Goal: Task Accomplishment & Management: Manage account settings

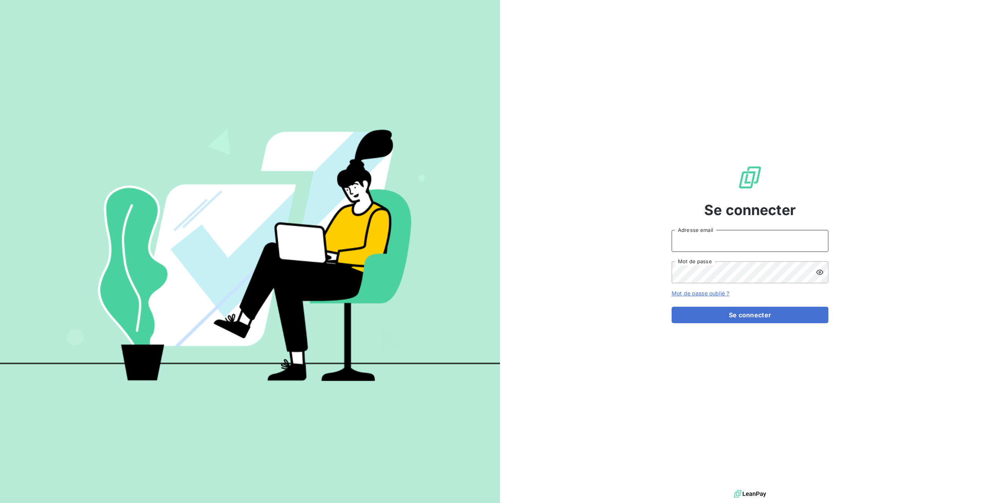
click at [715, 231] on input "Adresse email" at bounding box center [749, 241] width 157 height 22
type input "[PERSON_NAME][EMAIL_ADDRESS][DOMAIN_NAME]"
click at [671, 307] on button "Se connecter" at bounding box center [749, 315] width 157 height 16
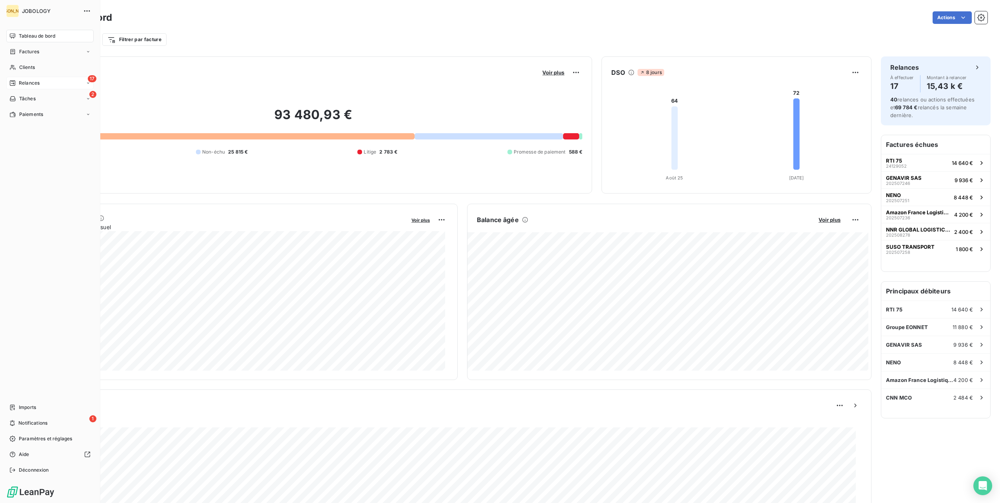
click at [14, 84] on icon at bounding box center [12, 83] width 6 height 6
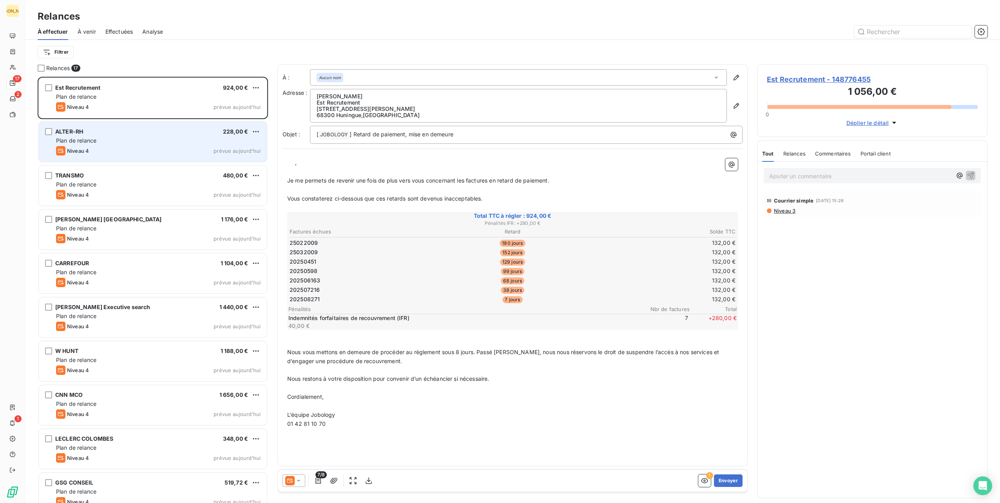
click at [154, 143] on div "Plan de relance" at bounding box center [158, 141] width 204 height 8
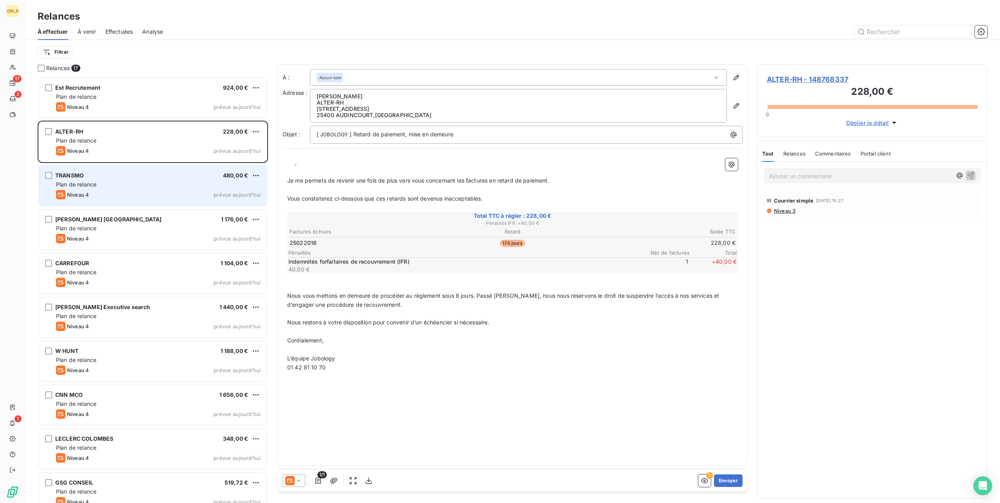
click at [156, 176] on div "TRANSMO 480,00 €" at bounding box center [158, 175] width 204 height 7
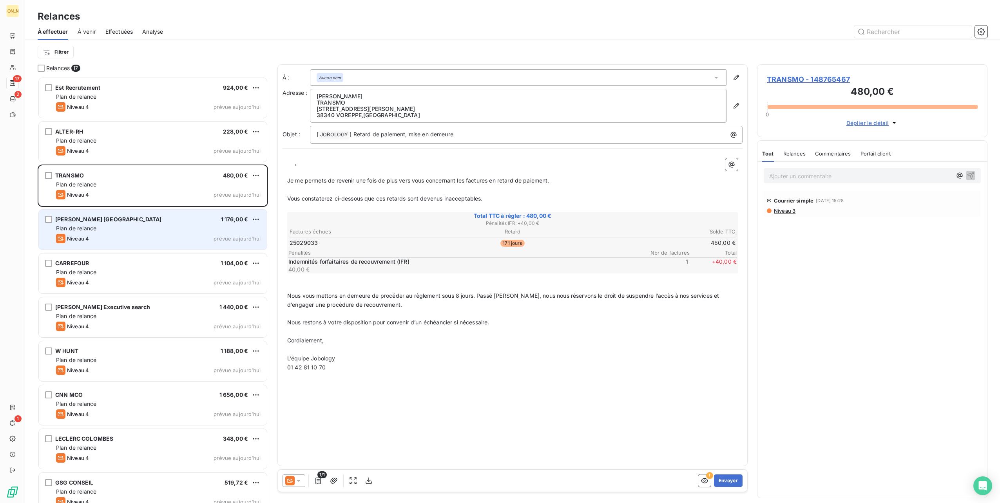
click at [165, 224] on div "[PERSON_NAME] [GEOGRAPHIC_DATA] 1 176,00 € Plan de relance Niveau 4 prévue aujo…" at bounding box center [153, 230] width 228 height 40
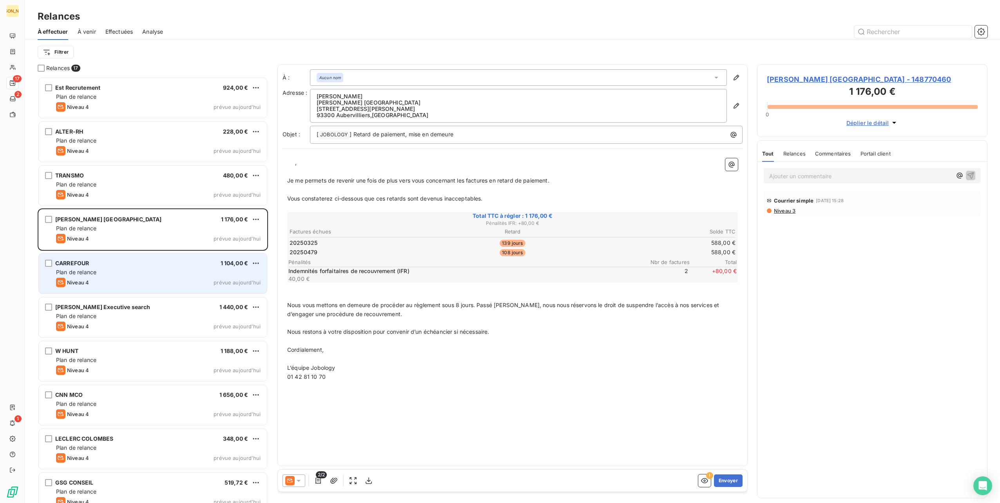
click at [181, 269] on div "Plan de relance" at bounding box center [158, 272] width 204 height 8
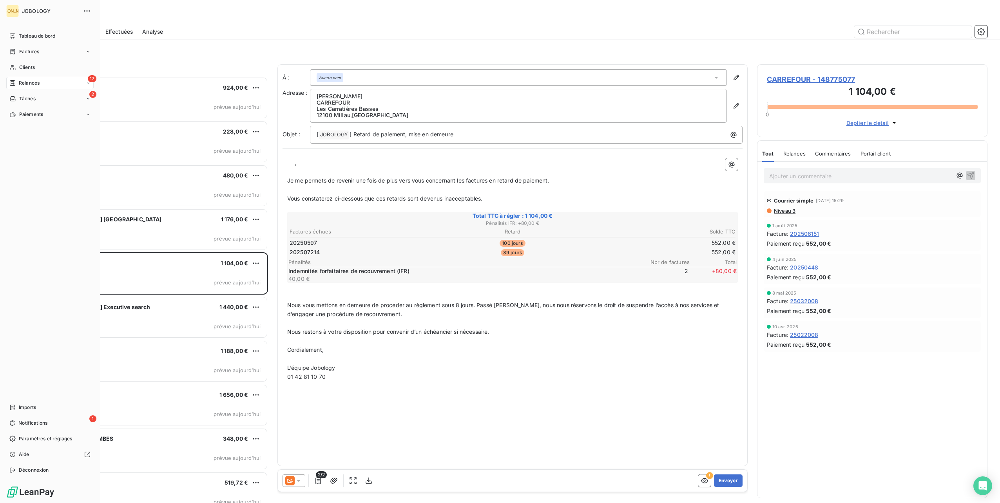
click at [22, 80] on span "Relances" at bounding box center [29, 83] width 21 height 7
click at [14, 84] on icon at bounding box center [12, 83] width 6 height 6
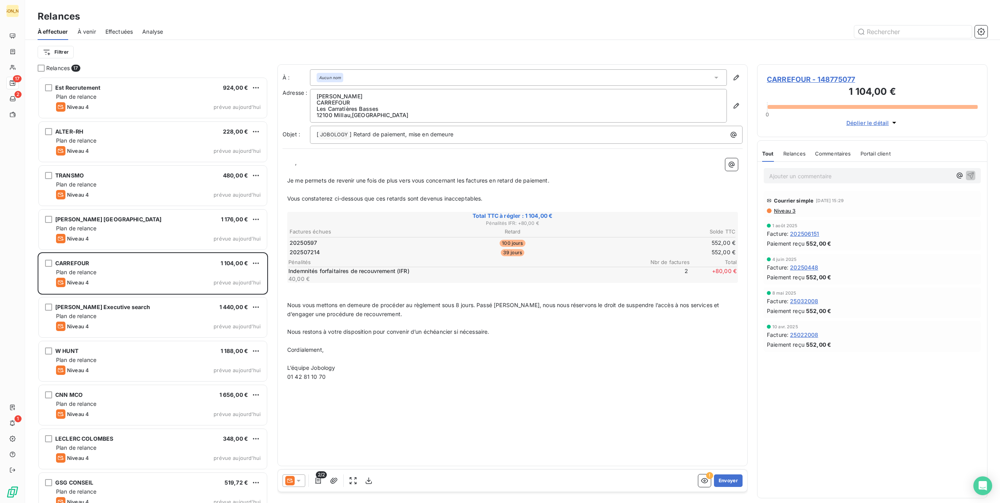
click at [254, 19] on div "Relances" at bounding box center [512, 16] width 975 height 14
click at [123, 30] on span "Effectuées" at bounding box center [119, 32] width 28 height 8
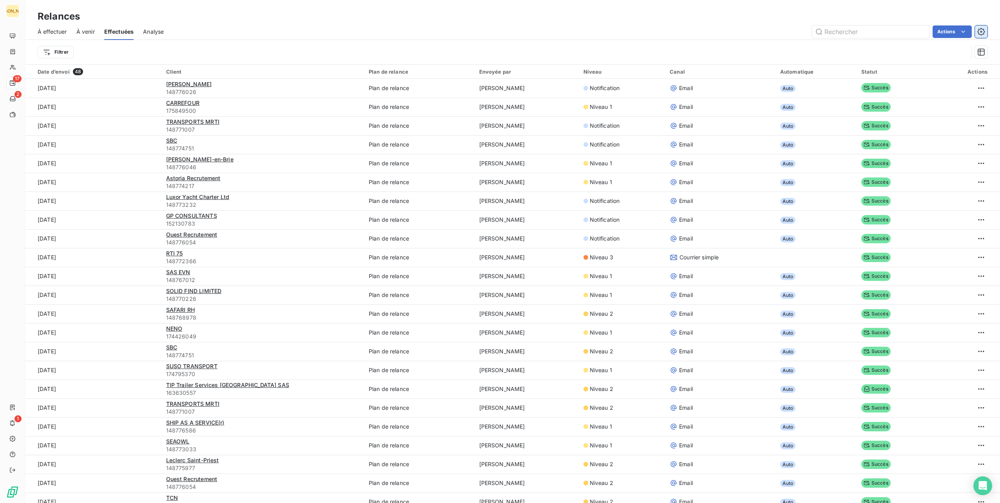
click at [985, 33] on button "button" at bounding box center [981, 31] width 13 height 13
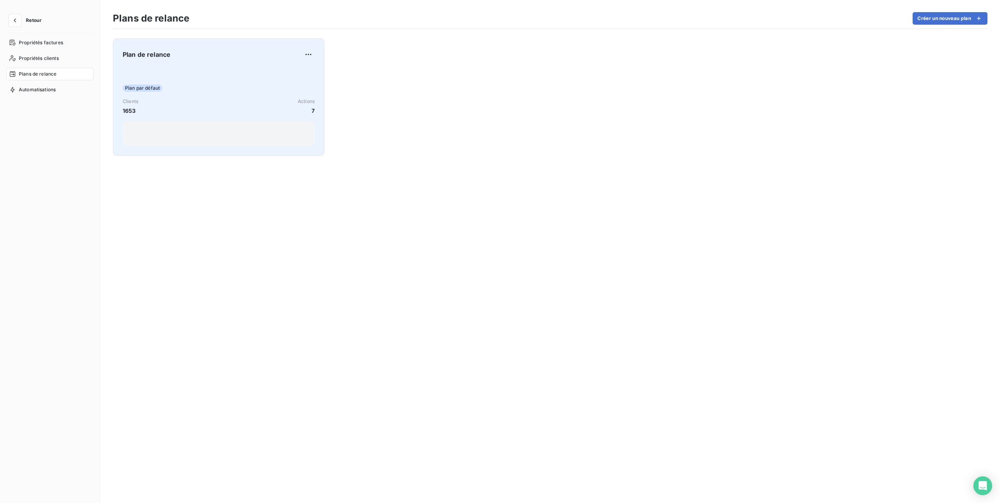
click at [174, 103] on div "Clients 1653 Actions 7" at bounding box center [219, 106] width 192 height 17
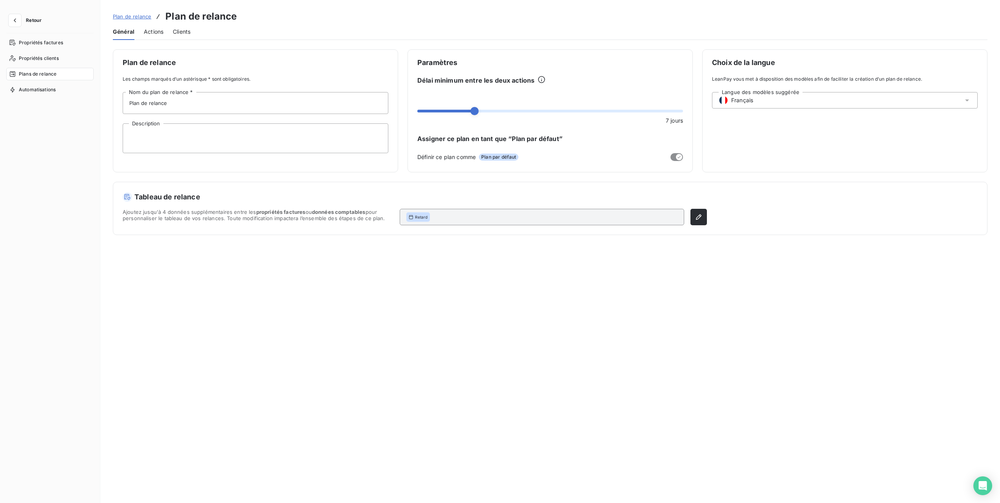
click at [157, 30] on span "Actions" at bounding box center [154, 32] width 20 height 8
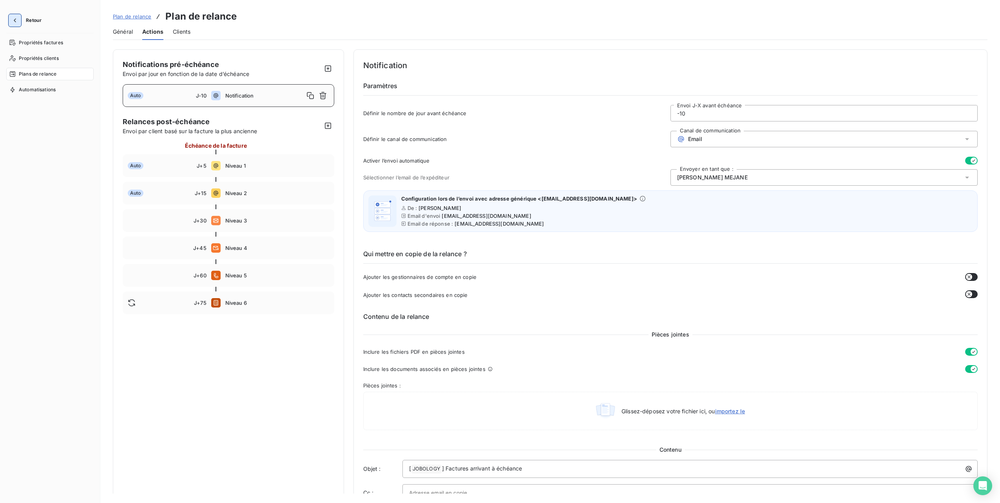
click at [15, 22] on icon "button" at bounding box center [15, 20] width 2 height 4
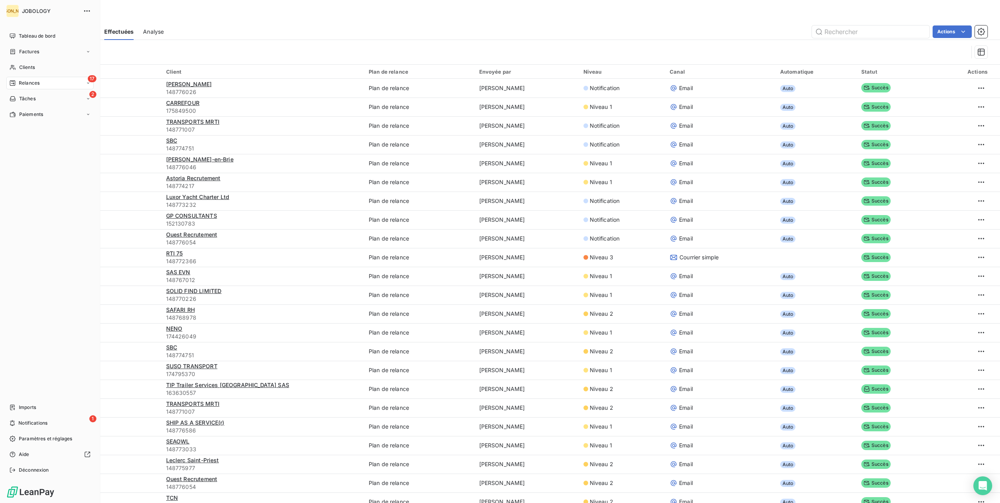
click at [20, 80] on span "Relances" at bounding box center [29, 83] width 21 height 7
click at [26, 96] on span "À effectuer" at bounding box center [31, 98] width 25 height 7
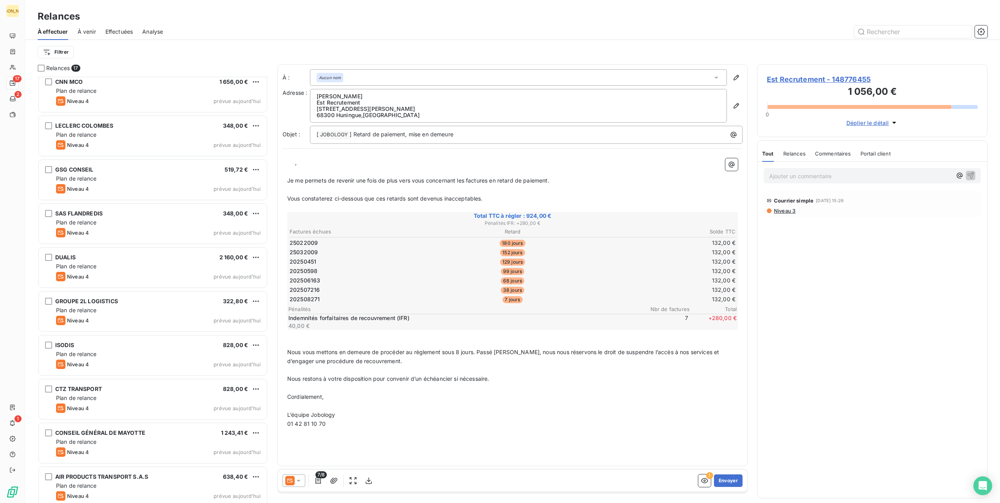
scroll to position [320, 0]
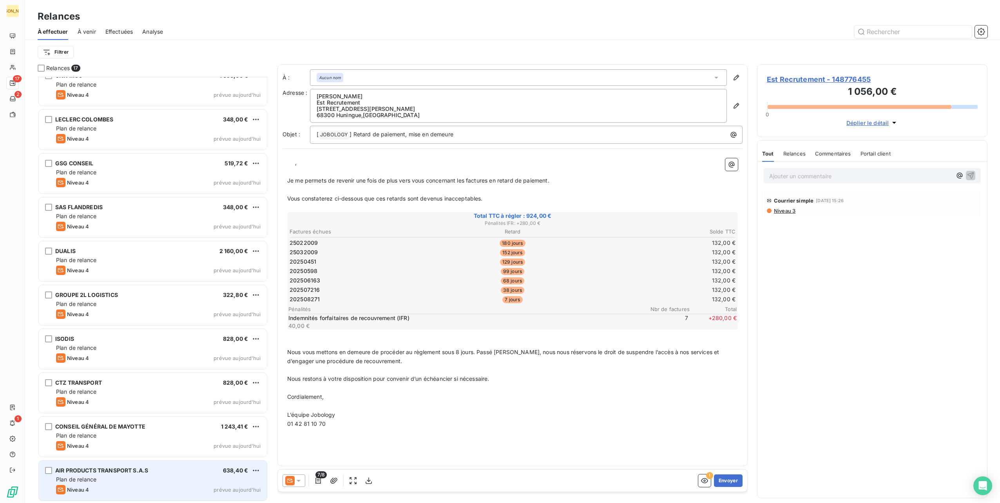
click at [155, 480] on div "Plan de relance" at bounding box center [158, 480] width 204 height 8
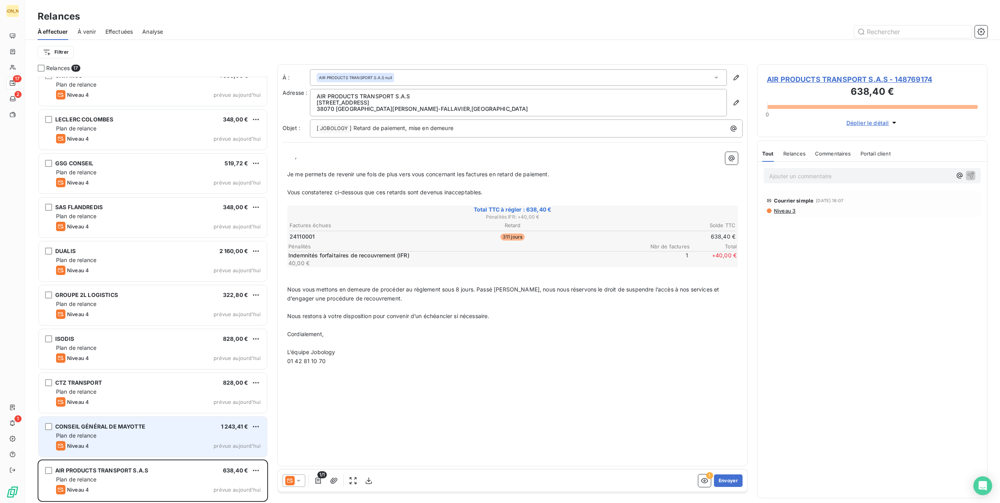
click at [159, 433] on div "Plan de relance" at bounding box center [158, 436] width 204 height 8
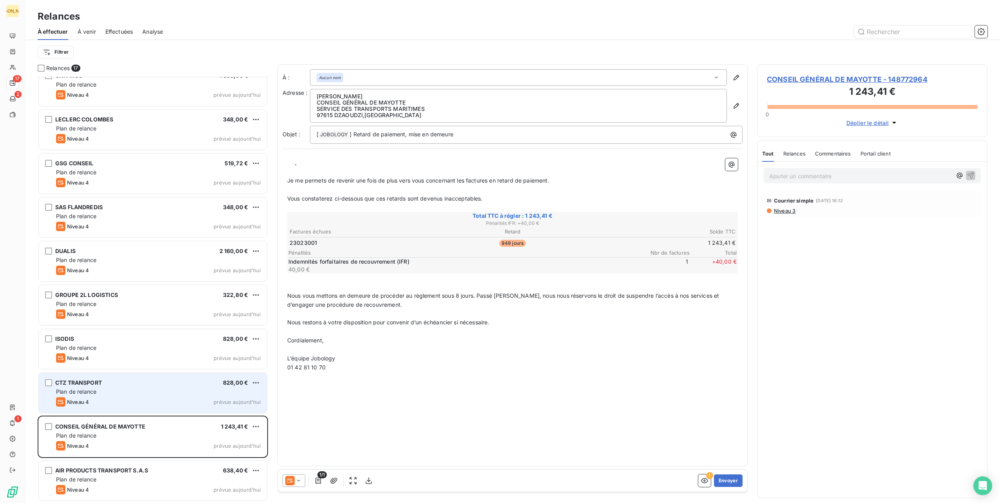
click at [158, 392] on div "Plan de relance" at bounding box center [158, 392] width 204 height 8
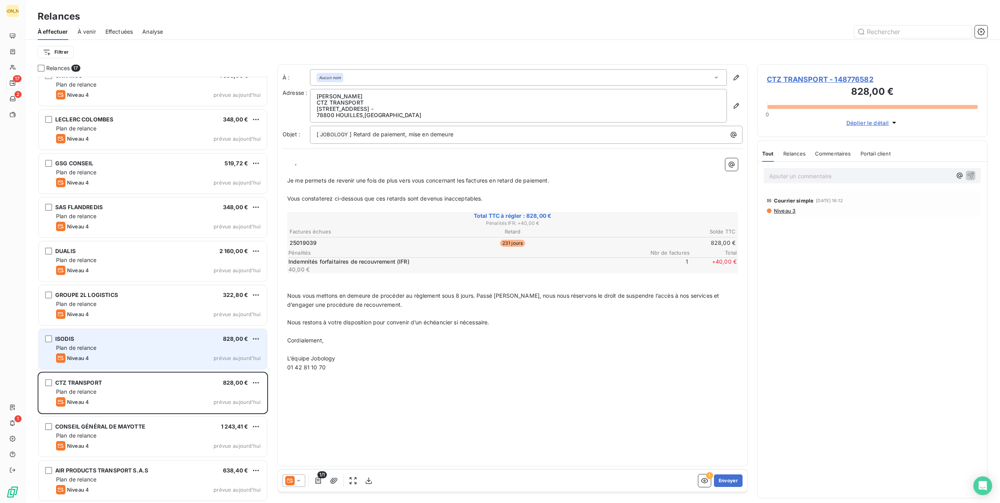
click at [156, 346] on div "Plan de relance" at bounding box center [158, 348] width 204 height 8
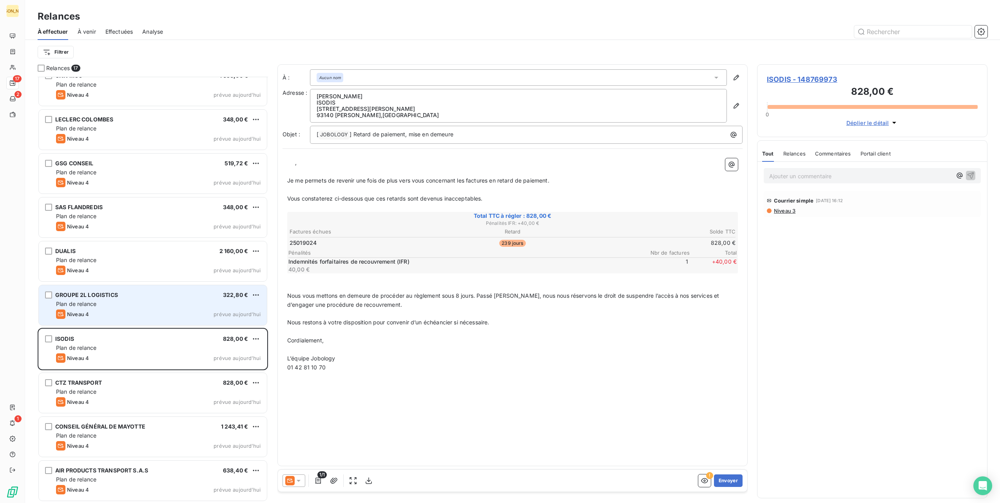
click at [158, 298] on div "GROUPE 2L LOGISTICS 322,80 € Plan de relance Niveau 4 prévue aujourd’hui" at bounding box center [153, 305] width 228 height 40
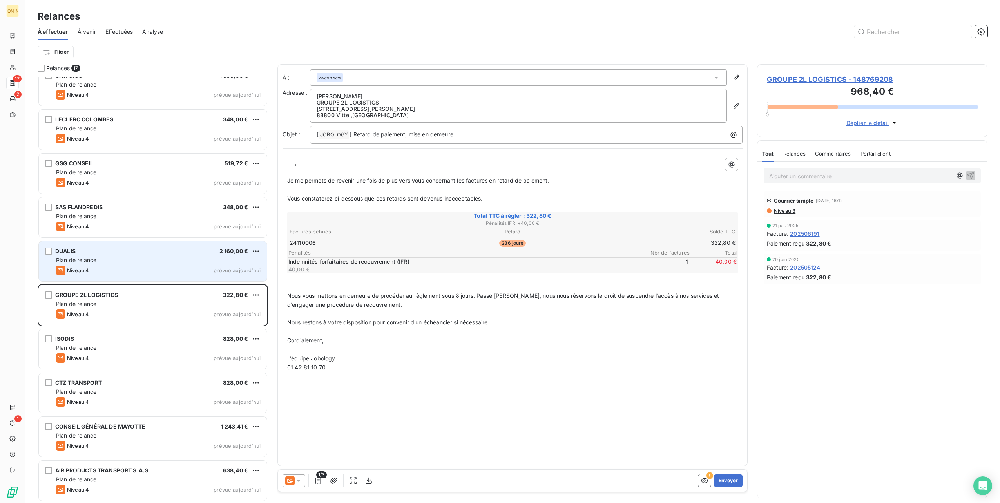
click at [165, 256] on div "Plan de relance" at bounding box center [158, 260] width 204 height 8
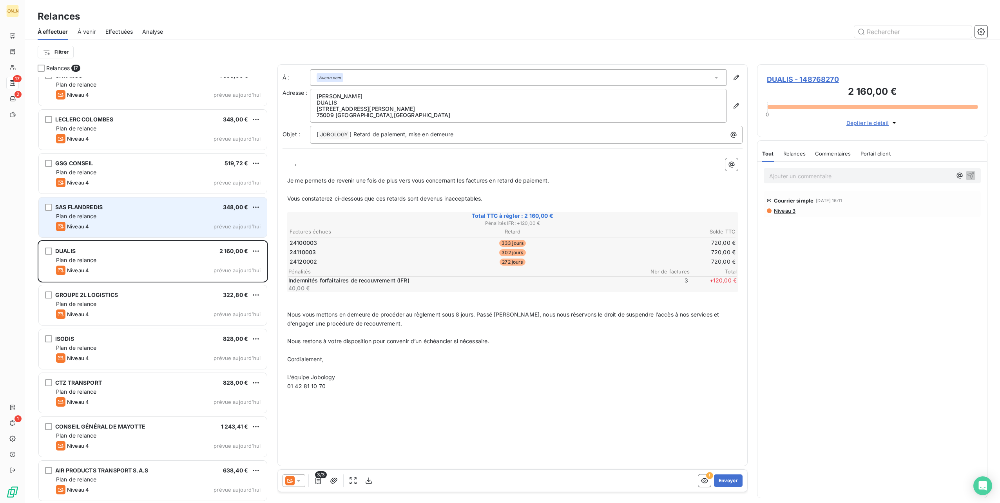
drag, startPoint x: 172, startPoint y: 220, endPoint x: 198, endPoint y: 228, distance: 27.9
click at [177, 224] on div "SAS FLANDREDIS 348,00 € Plan de relance Niveau 4 prévue aujourd’hui" at bounding box center [153, 217] width 228 height 40
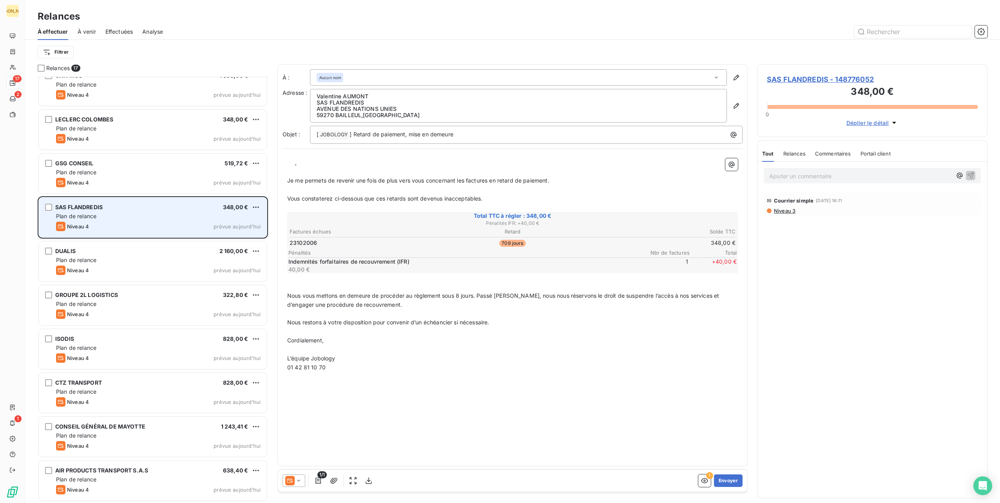
scroll to position [241, 0]
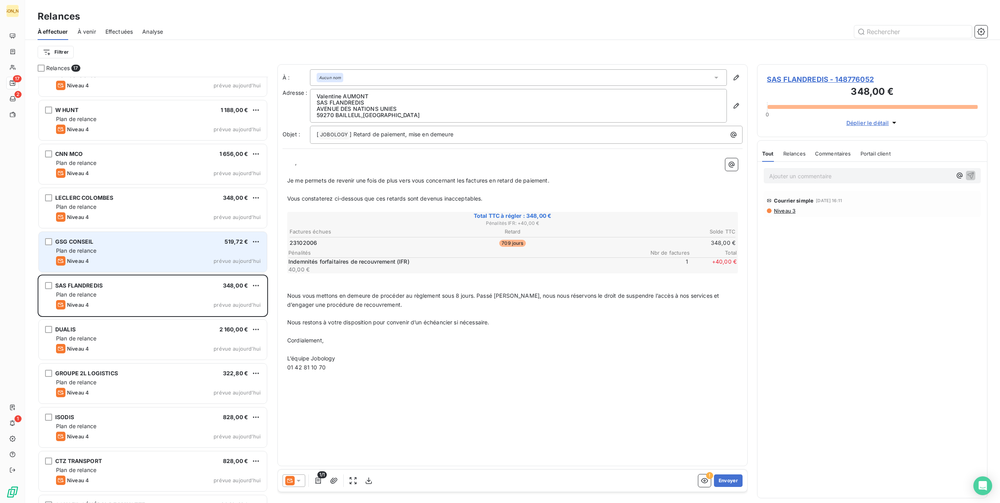
click at [180, 256] on div "Niveau 4 prévue aujourd’hui" at bounding box center [158, 260] width 204 height 9
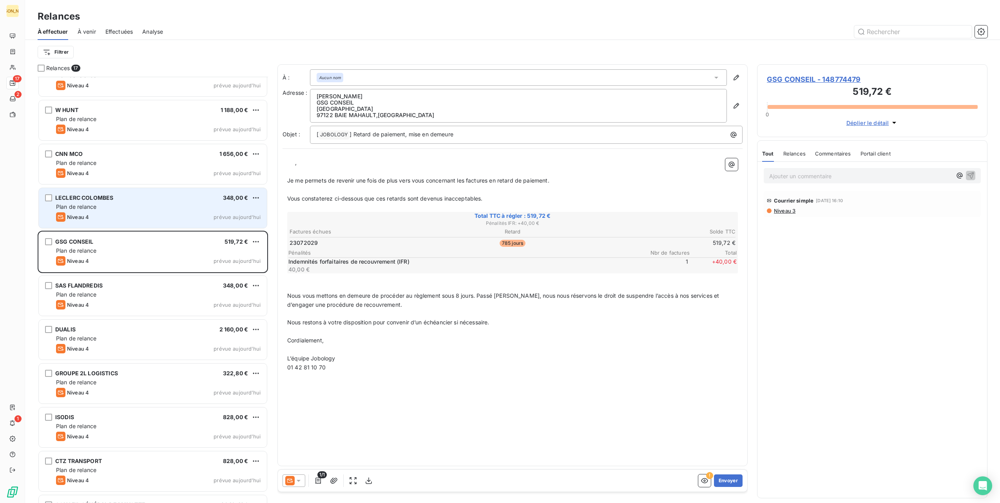
click at [182, 212] on div "Niveau 4 prévue aujourd’hui" at bounding box center [158, 216] width 204 height 9
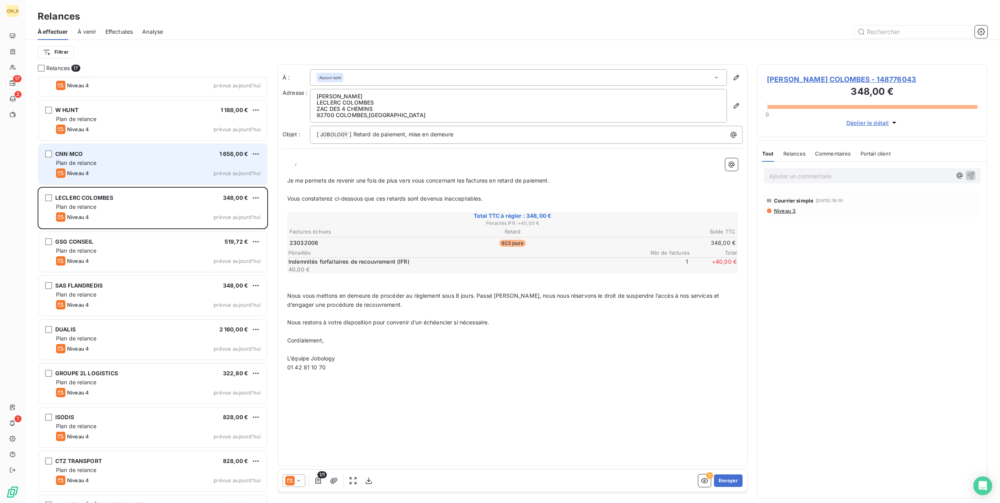
click at [168, 172] on div "Niveau 4 prévue aujourd’hui" at bounding box center [158, 172] width 204 height 9
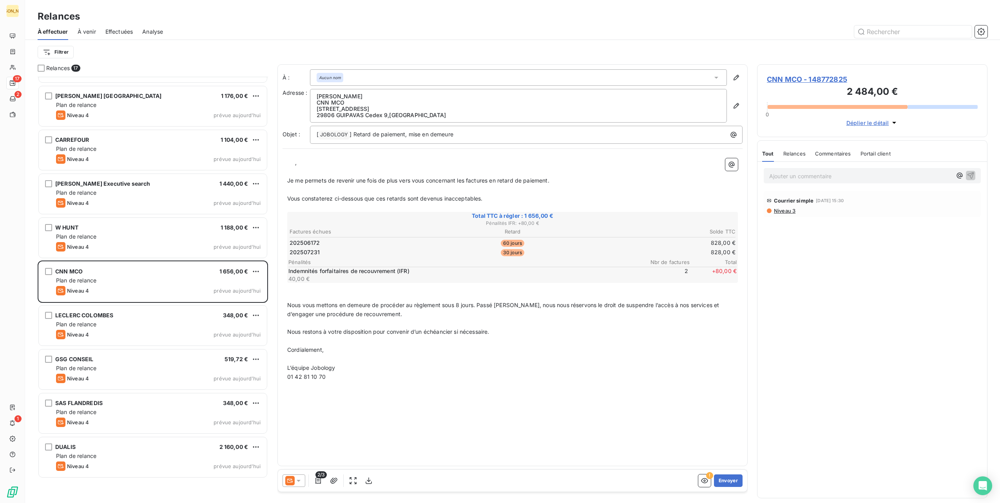
scroll to position [45, 0]
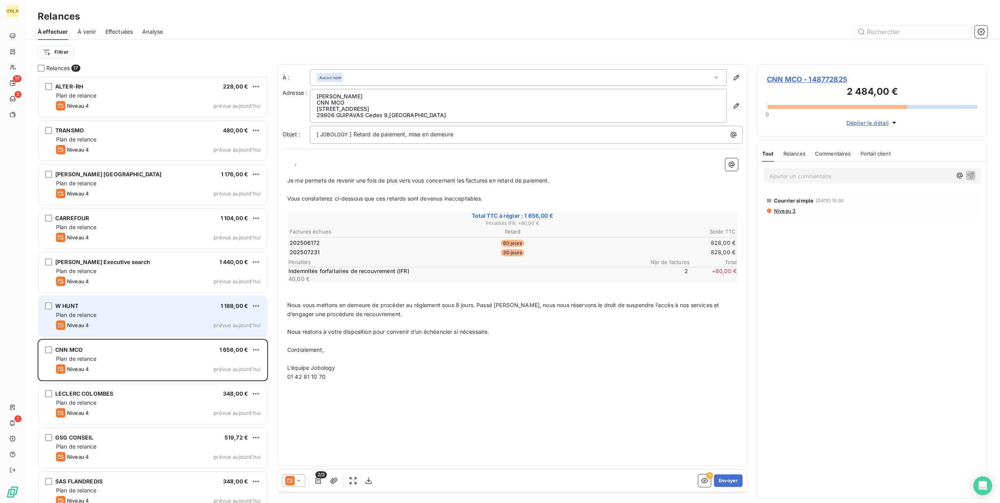
click at [176, 312] on div "Plan de relance" at bounding box center [158, 315] width 204 height 8
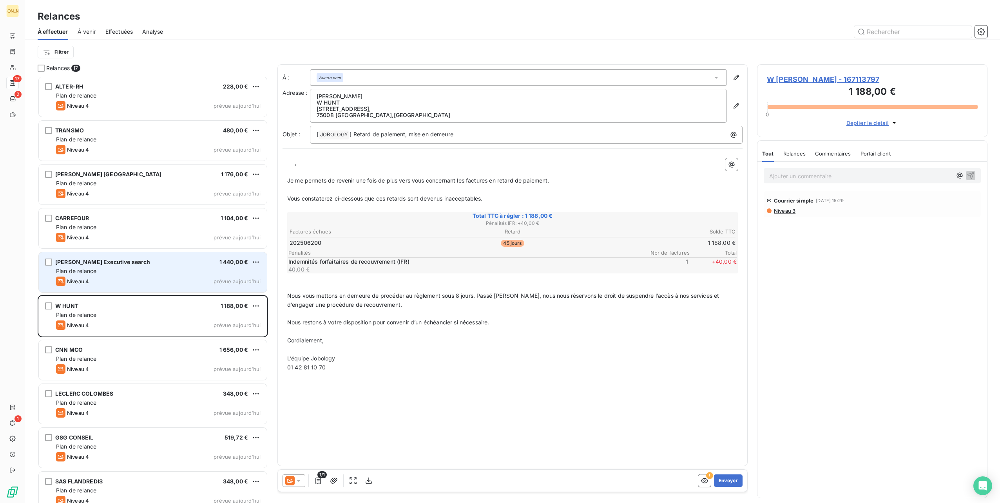
click at [172, 273] on div "Plan de relance" at bounding box center [158, 271] width 204 height 8
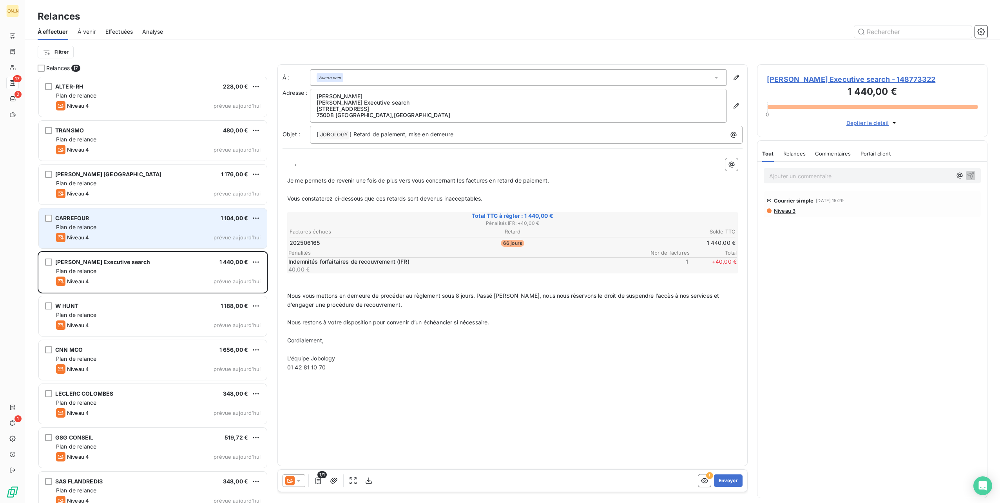
click at [173, 217] on div "CARREFOUR 1 104,00 €" at bounding box center [158, 218] width 204 height 7
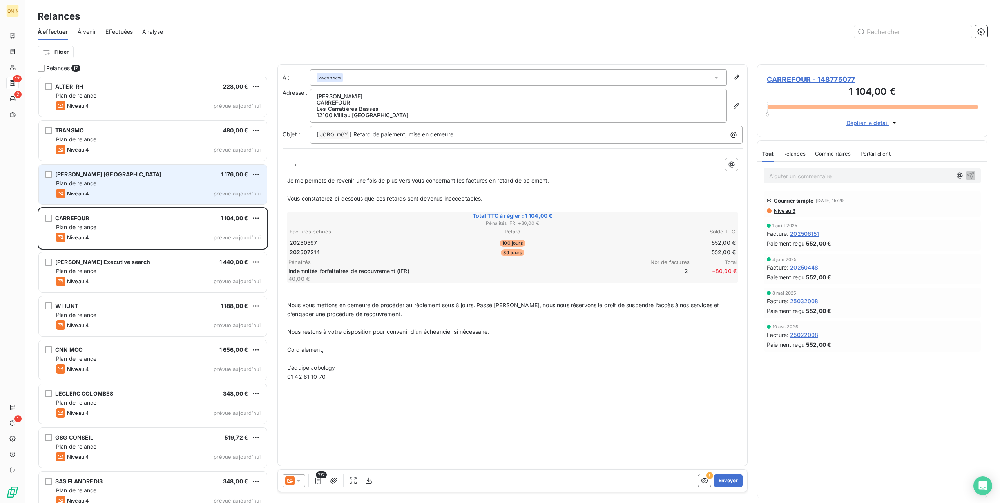
click at [165, 183] on div "Plan de relance" at bounding box center [158, 183] width 204 height 8
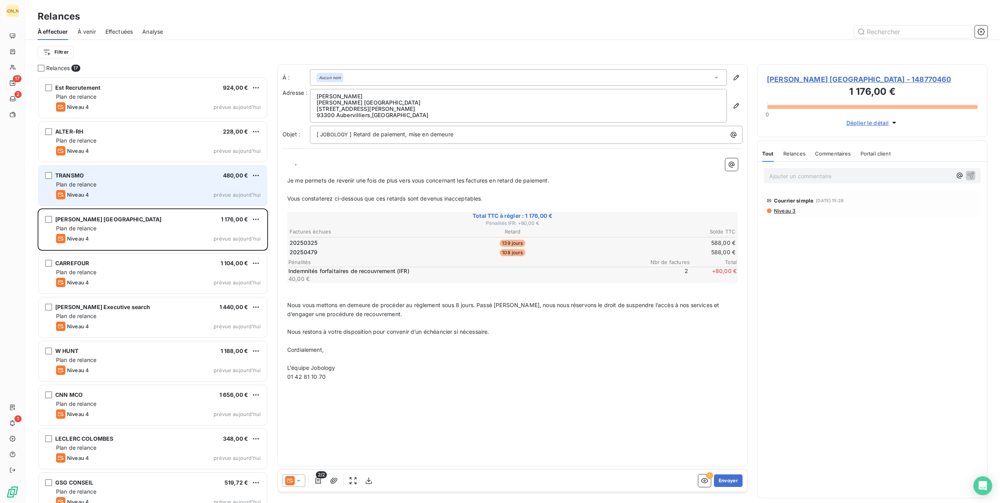
click at [161, 185] on div "Plan de relance" at bounding box center [158, 185] width 204 height 8
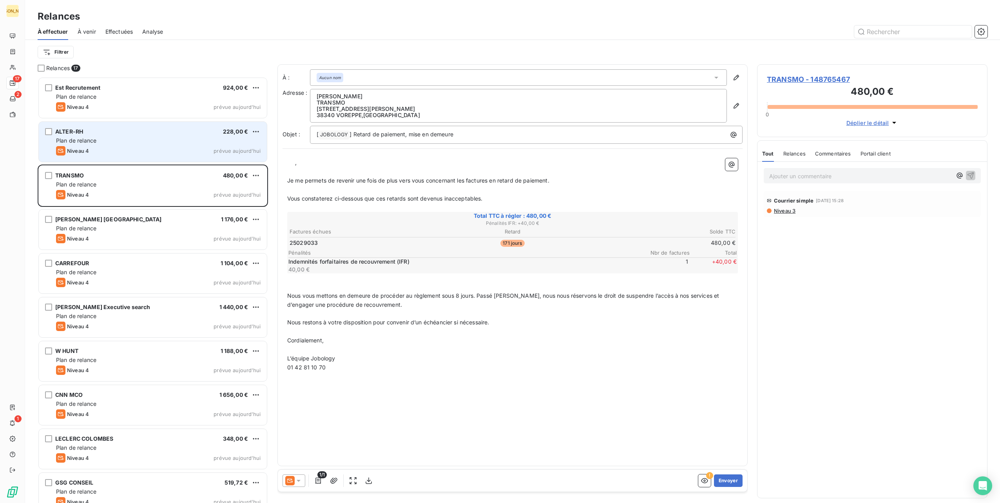
click at [162, 151] on div "Niveau 4 prévue aujourd’hui" at bounding box center [158, 150] width 204 height 9
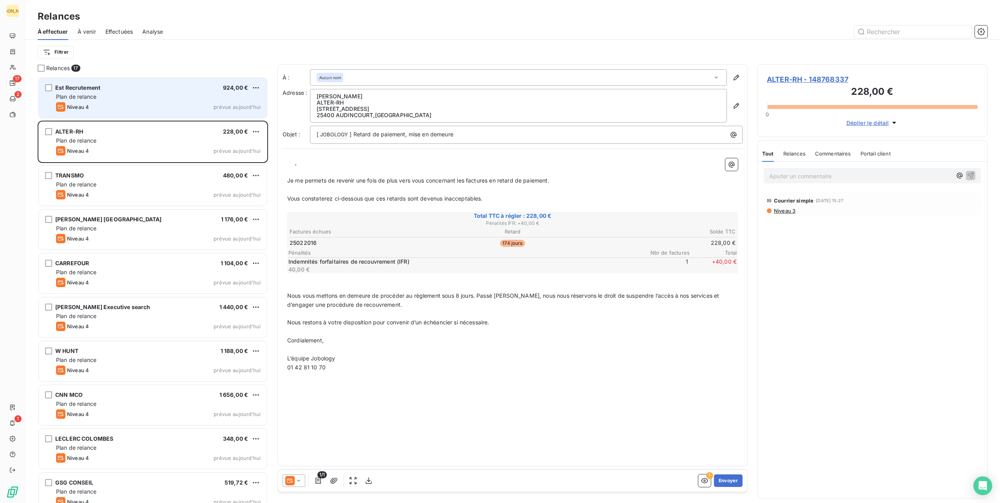
click at [159, 109] on div "Niveau 4 prévue aujourd’hui" at bounding box center [158, 106] width 204 height 9
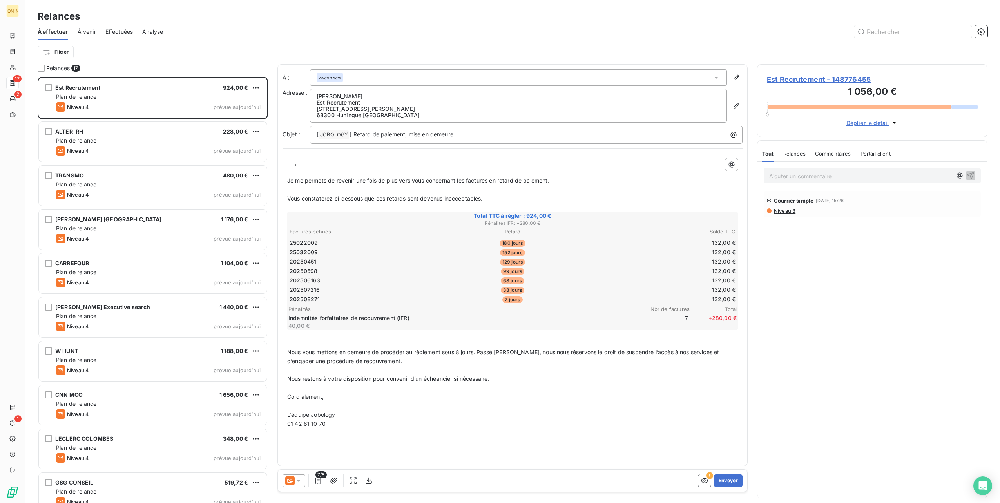
click at [161, 34] on span "Analyse" at bounding box center [152, 32] width 21 height 8
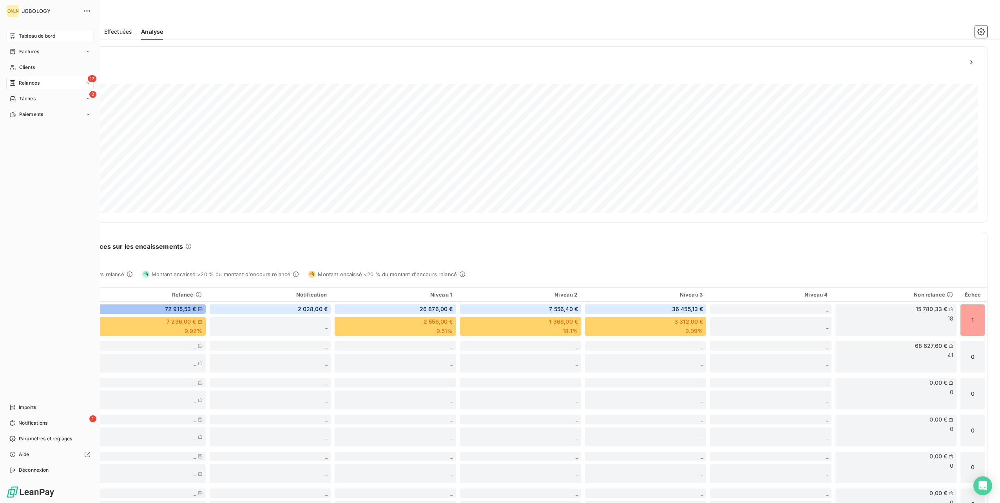
click at [20, 34] on span "Tableau de bord" at bounding box center [37, 36] width 36 height 7
